Goal: Task Accomplishment & Management: Manage account settings

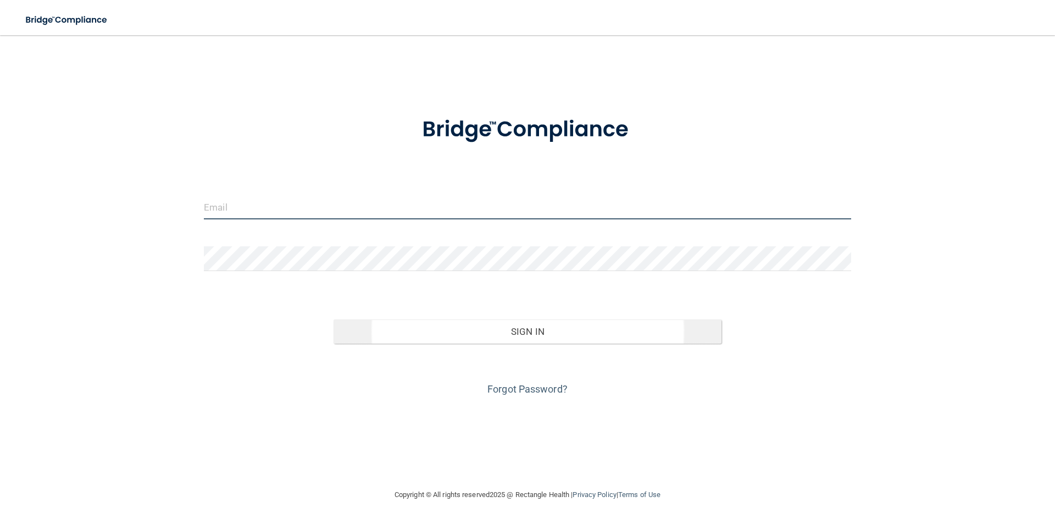
type input "[PERSON_NAME][EMAIL_ADDRESS][PERSON_NAME][DOMAIN_NAME]"
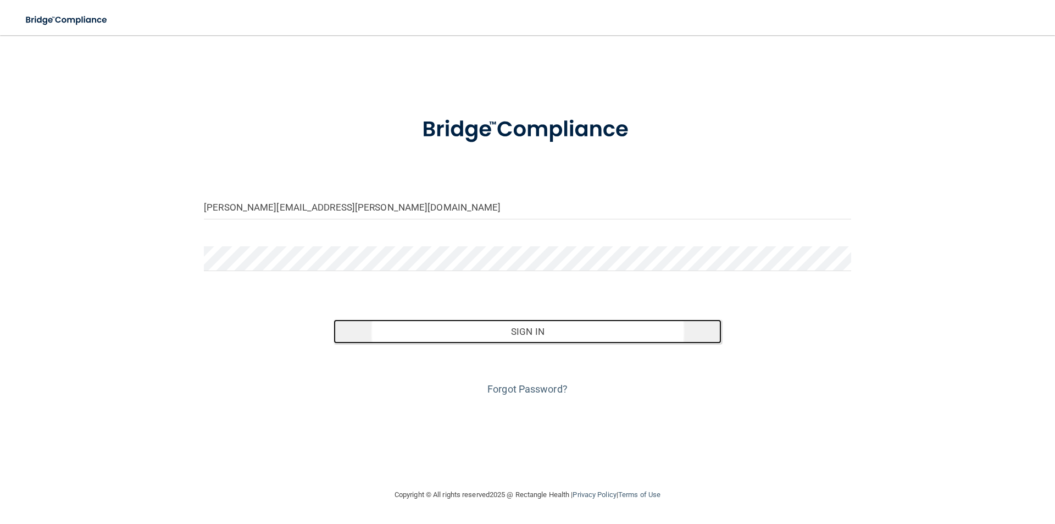
click at [541, 336] on button "Sign In" at bounding box center [527, 331] width 388 height 24
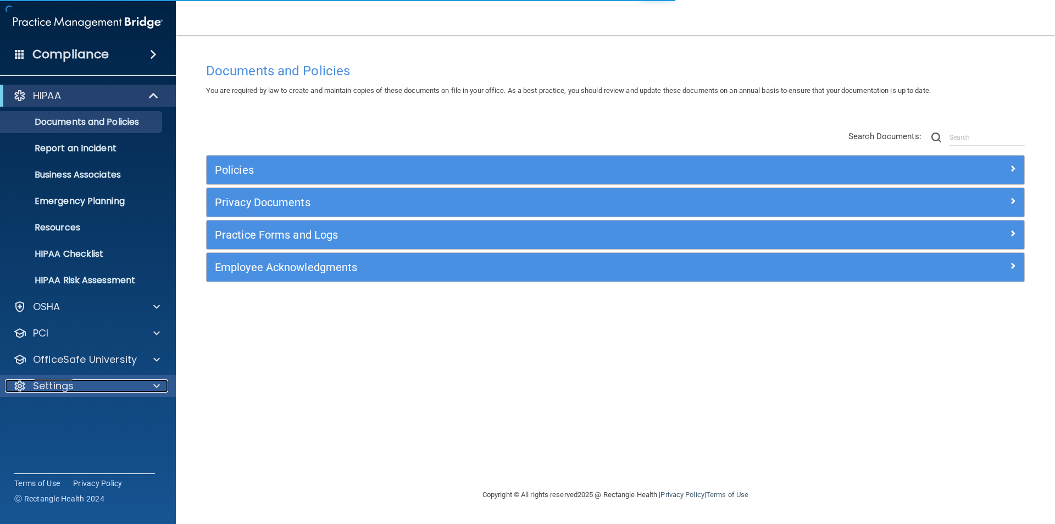
click at [70, 386] on p "Settings" at bounding box center [53, 385] width 41 height 13
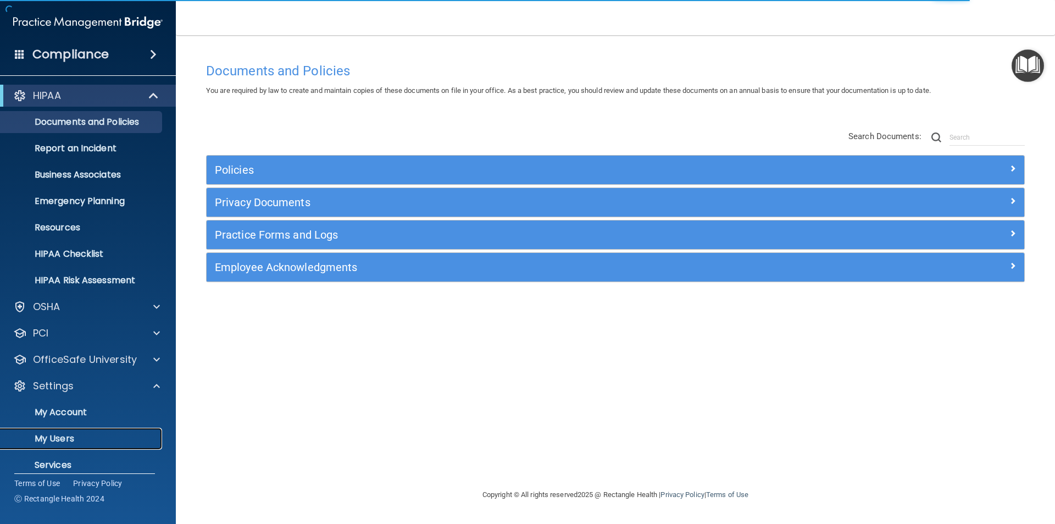
click at [95, 433] on p "My Users" at bounding box center [82, 438] width 150 height 11
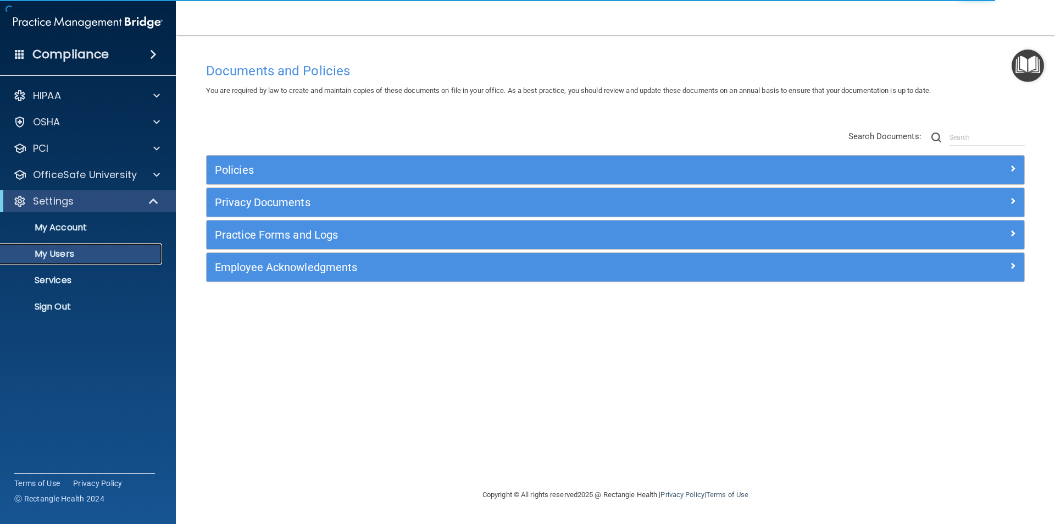
select select "20"
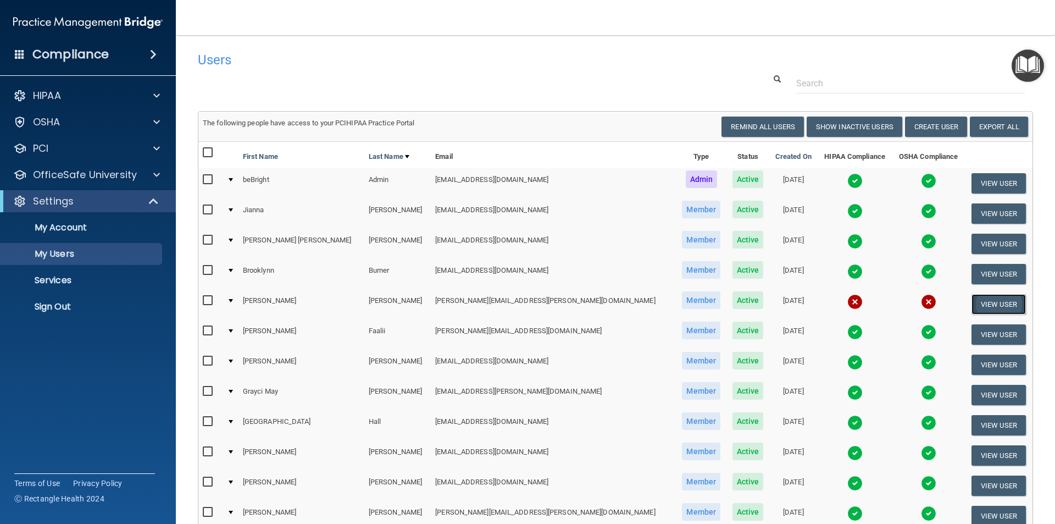
click at [971, 299] on button "View User" at bounding box center [998, 304] width 54 height 20
